Goal: Navigation & Orientation: Find specific page/section

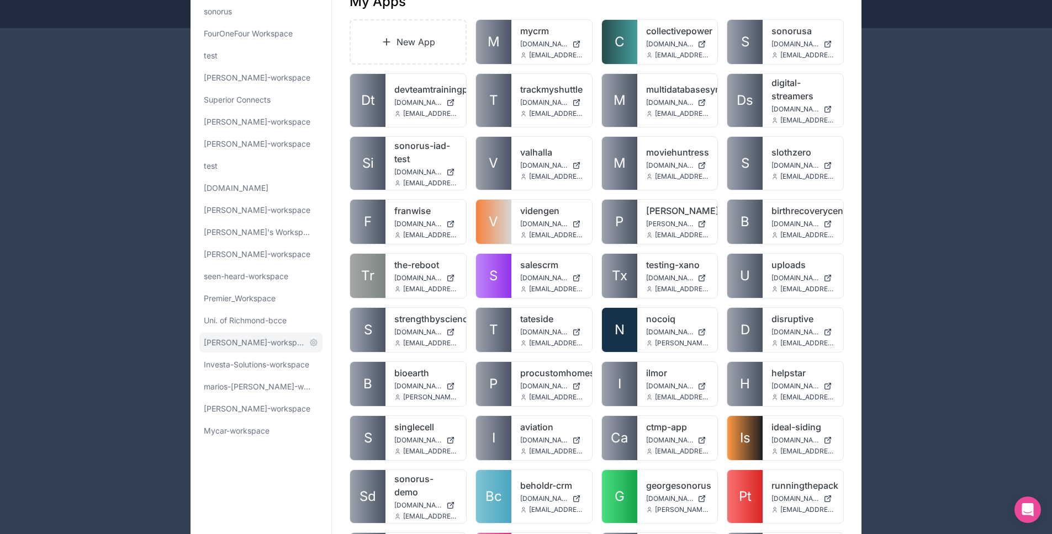
scroll to position [279, 0]
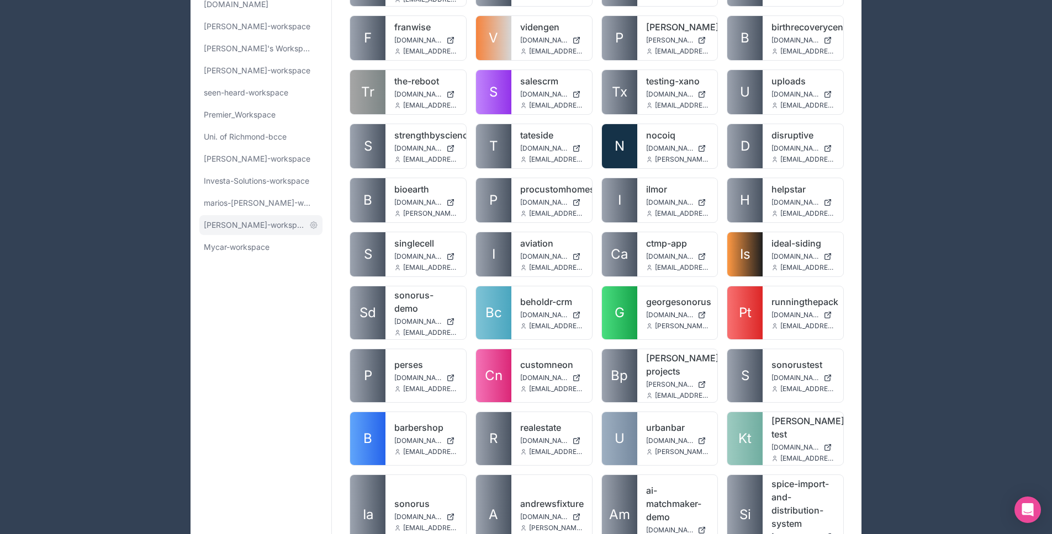
click at [251, 226] on span "[PERSON_NAME]-workspace" at bounding box center [254, 225] width 101 height 11
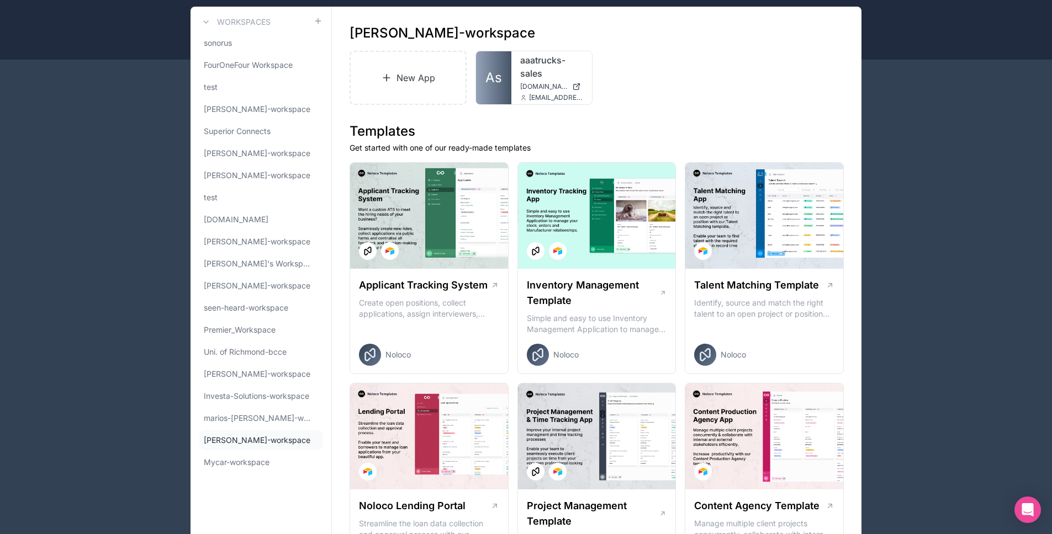
scroll to position [57, 0]
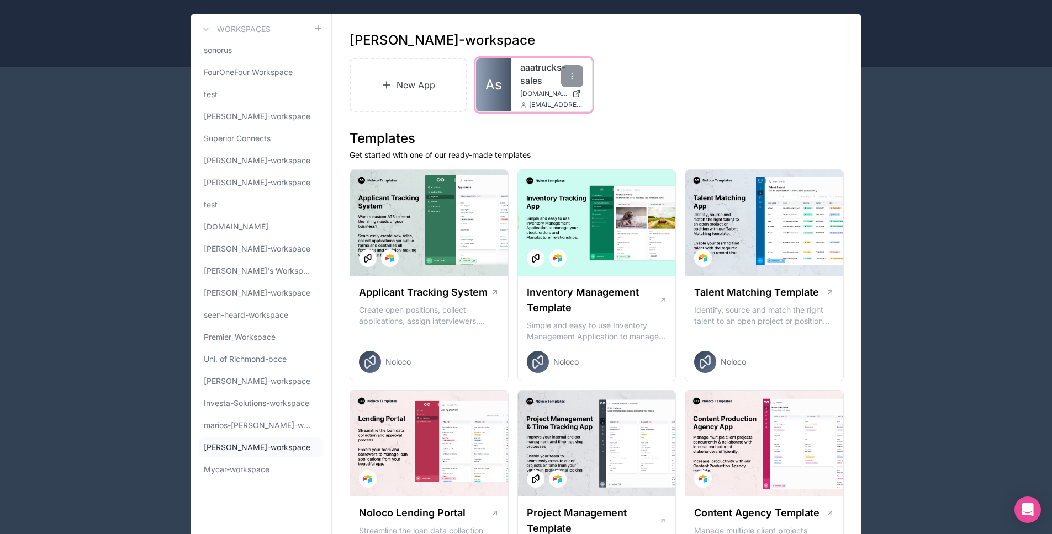
click at [500, 78] on span "As" at bounding box center [493, 85] width 17 height 18
